Goal: Find specific page/section: Find specific page/section

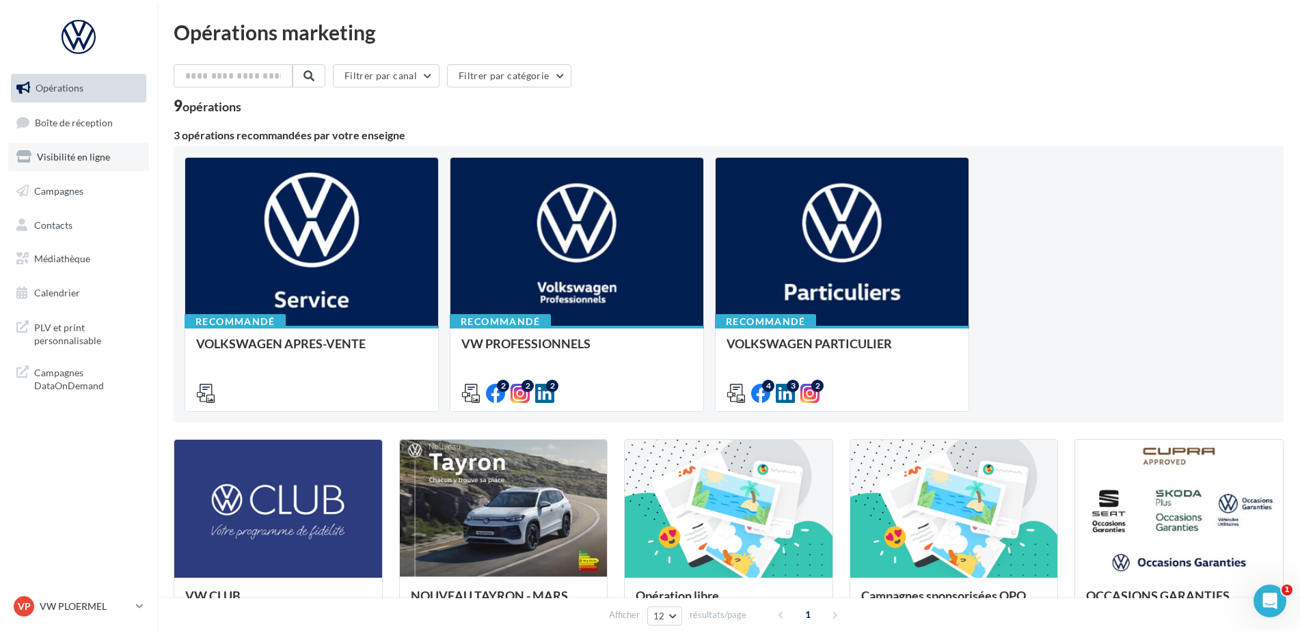
click at [89, 161] on span "Visibilité en ligne" at bounding box center [73, 157] width 73 height 12
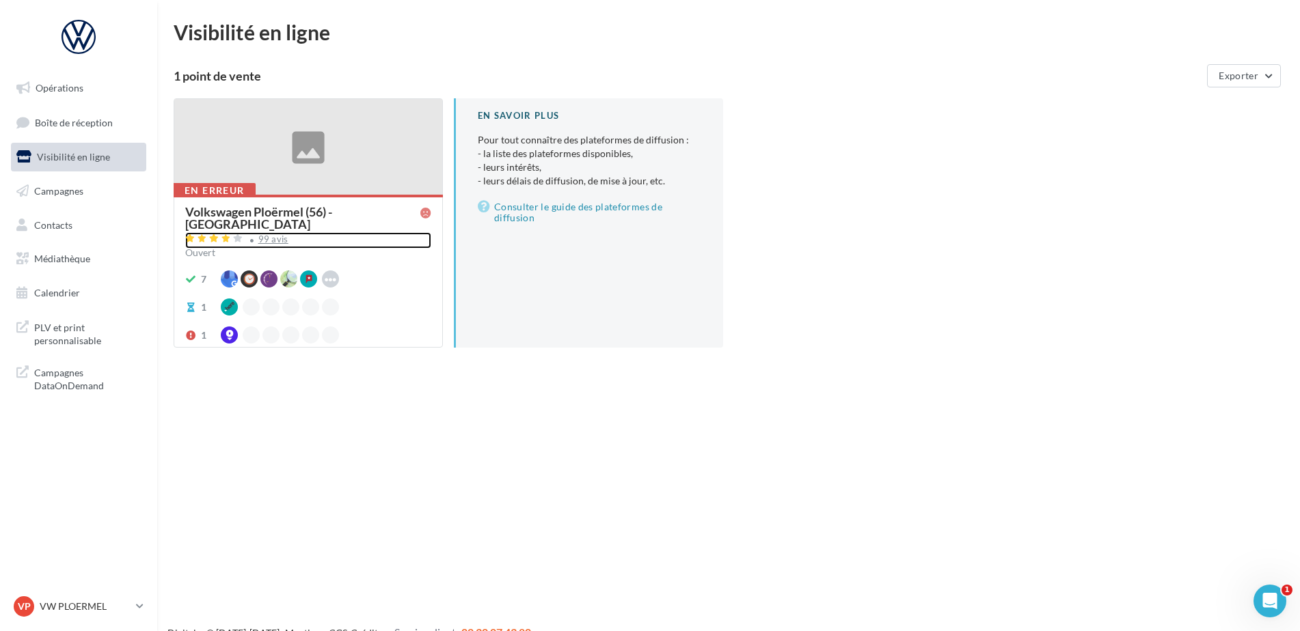
click at [278, 235] on div "99 avis" at bounding box center [273, 239] width 30 height 9
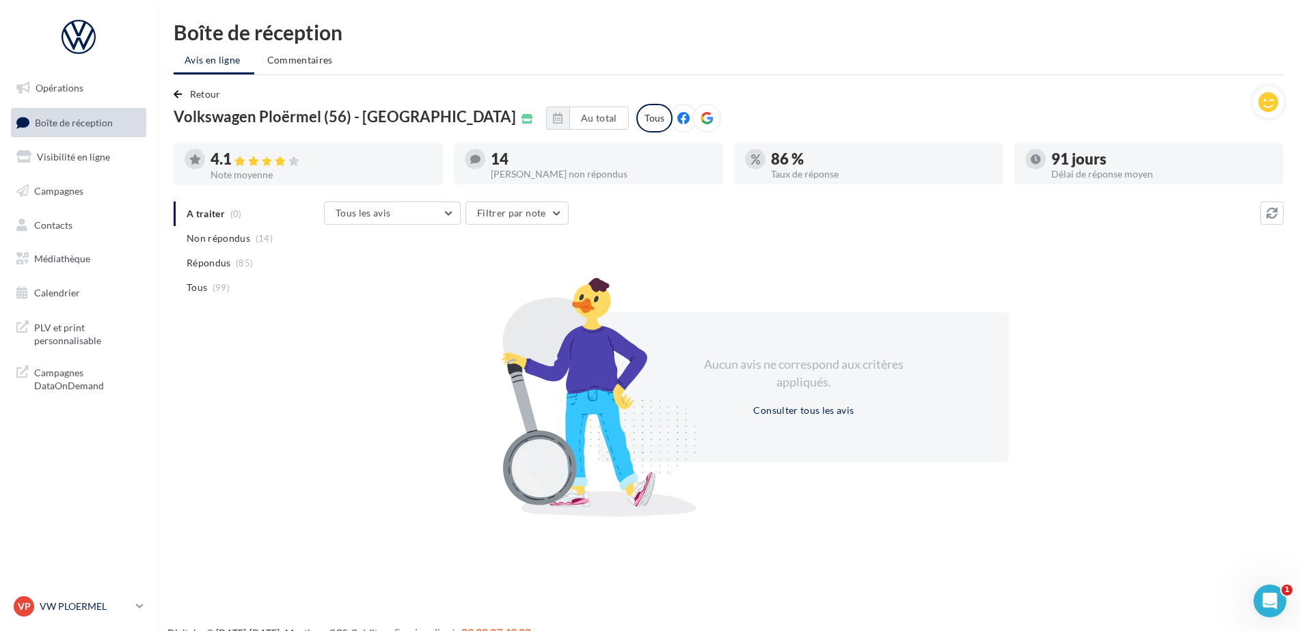
click at [102, 607] on p "VW PLOERMEL" at bounding box center [85, 607] width 91 height 14
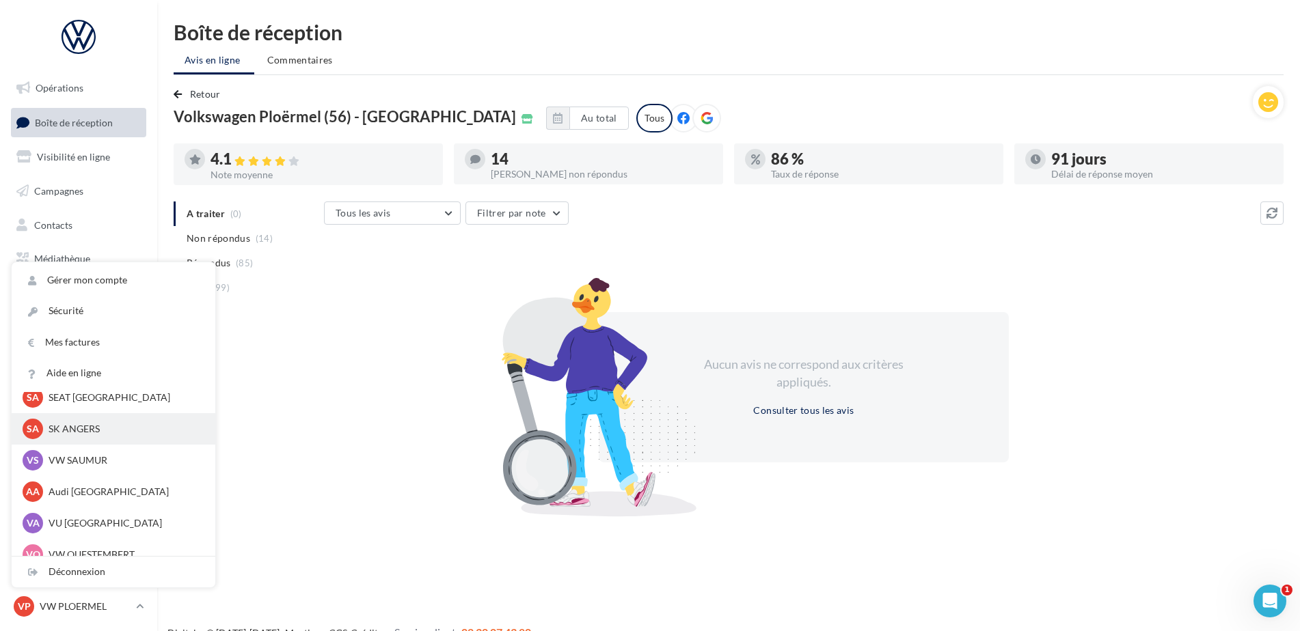
scroll to position [126, 0]
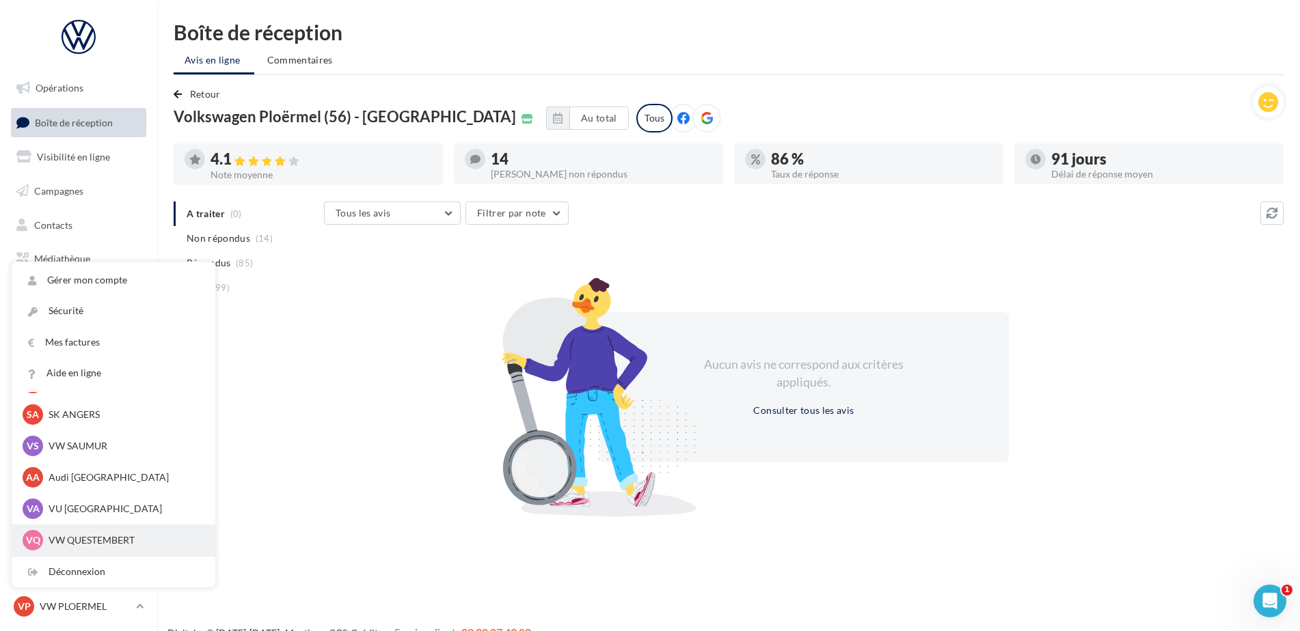
click at [85, 536] on p "VW QUESTEMBERT" at bounding box center [124, 541] width 150 height 14
